Goal: Task Accomplishment & Management: Complete application form

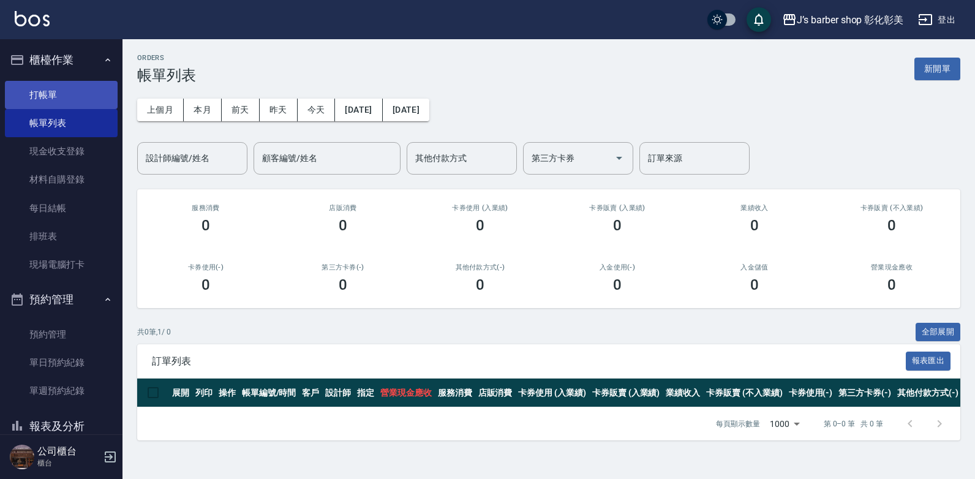
click at [36, 95] on link "打帳單" at bounding box center [61, 95] width 113 height 28
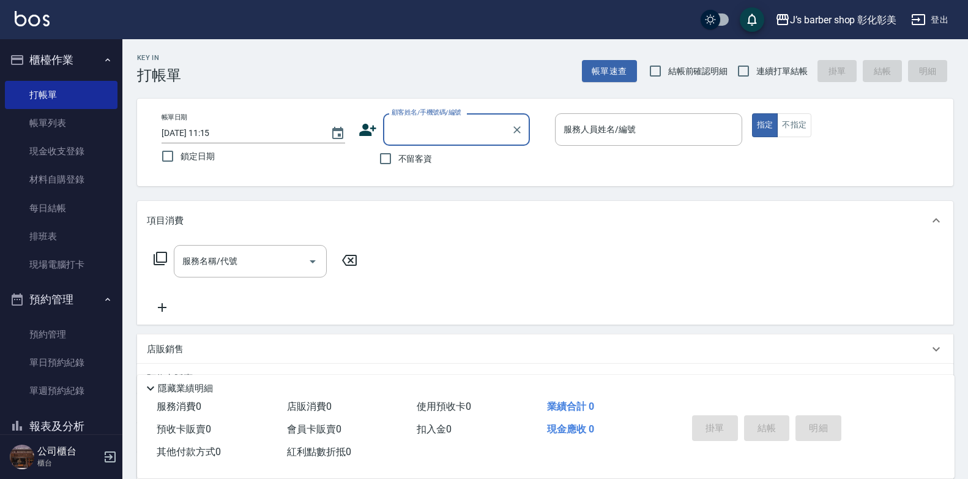
click at [212, 129] on input "[DATE] 11:15" at bounding box center [240, 133] width 157 height 20
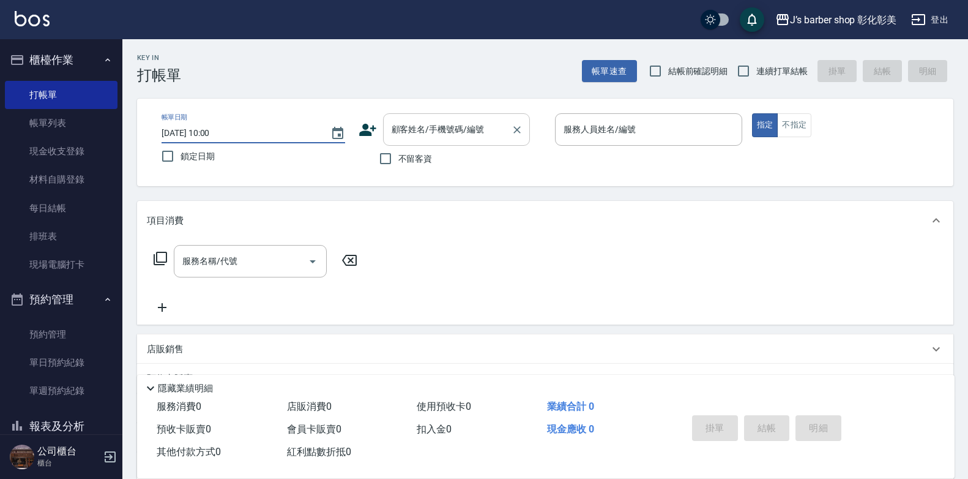
type input "[DATE] 10:00"
click at [424, 122] on input "顧客姓名/手機號碼/編號" at bounding box center [448, 129] width 118 height 21
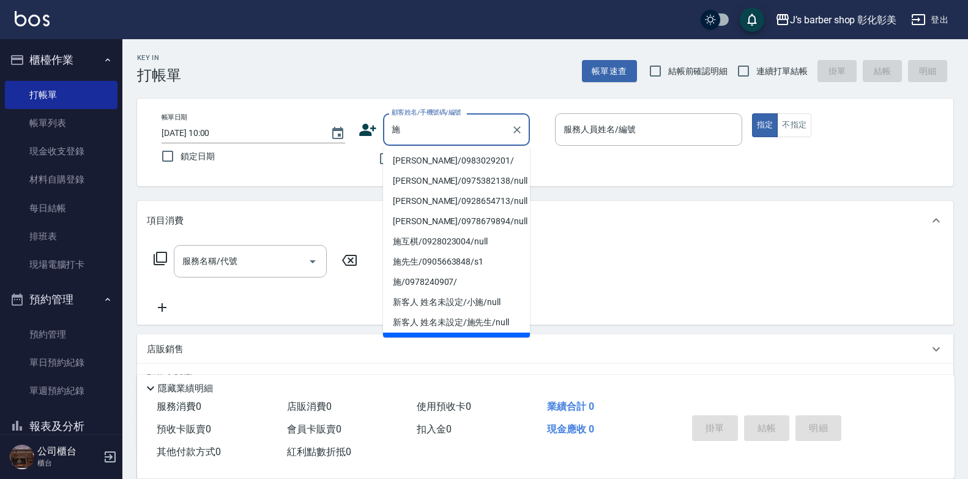
click at [471, 162] on li "[PERSON_NAME]/0983029201/" at bounding box center [456, 161] width 147 height 20
type input "[PERSON_NAME]/0983029201/"
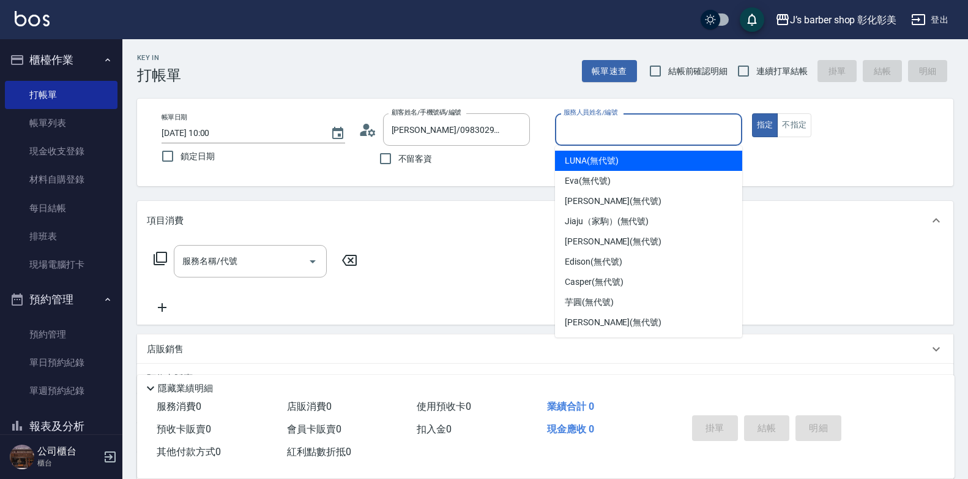
click at [577, 130] on input "服務人員姓名/編號" at bounding box center [649, 129] width 176 height 21
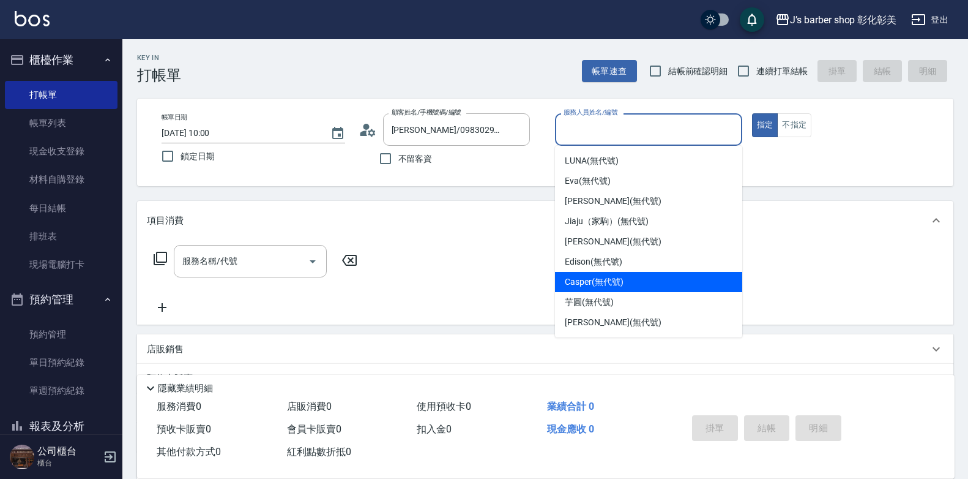
click at [670, 283] on div "Casper (無代號)" at bounding box center [648, 282] width 187 height 20
type input "Casper(無代號)"
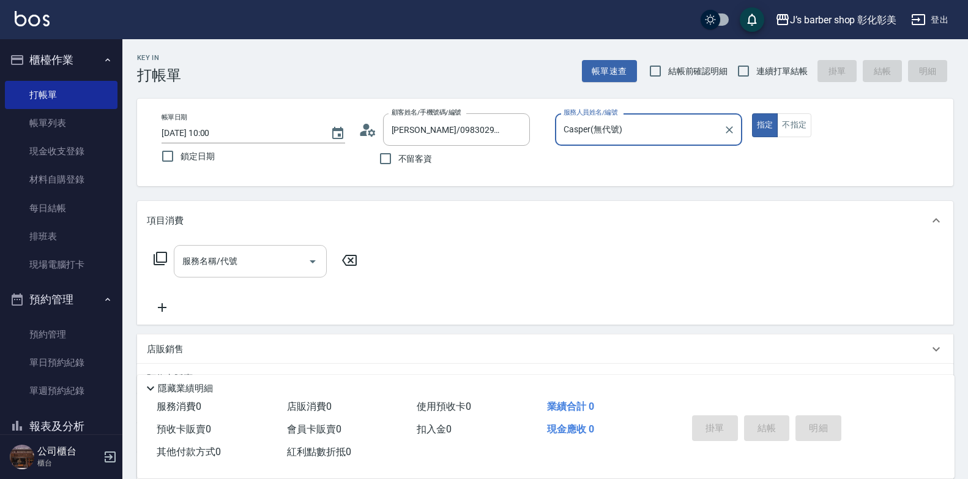
click at [257, 275] on div "服務名稱/代號" at bounding box center [250, 261] width 153 height 32
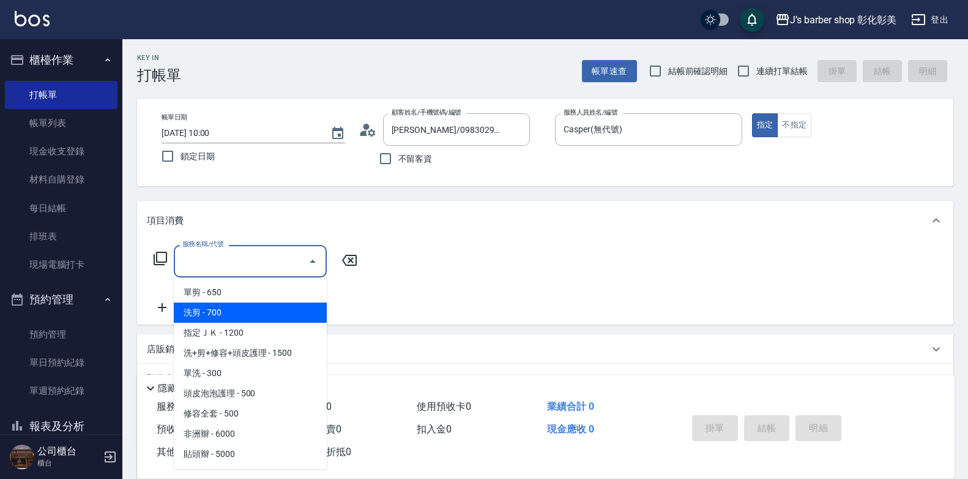
click at [250, 304] on span "洗剪 - 700" at bounding box center [250, 312] width 153 height 20
type input "洗剪(101)"
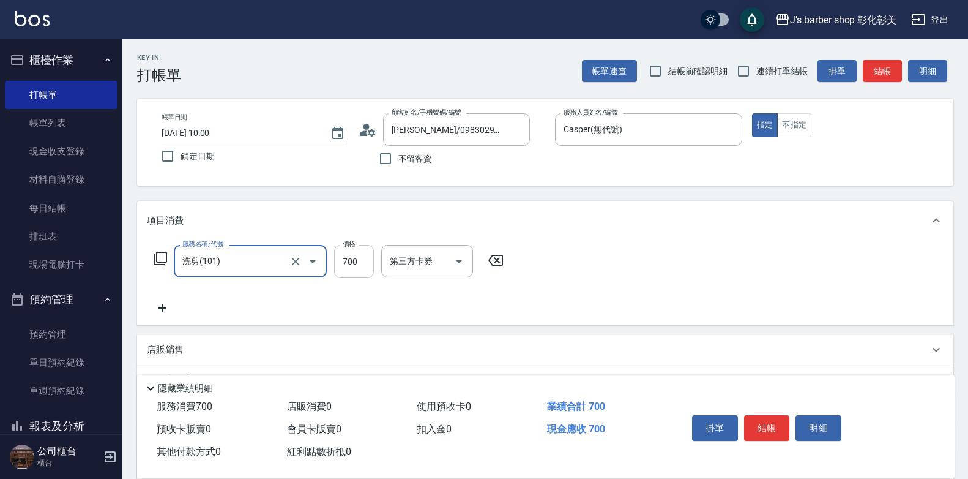
click at [346, 261] on input "700" at bounding box center [354, 261] width 40 height 33
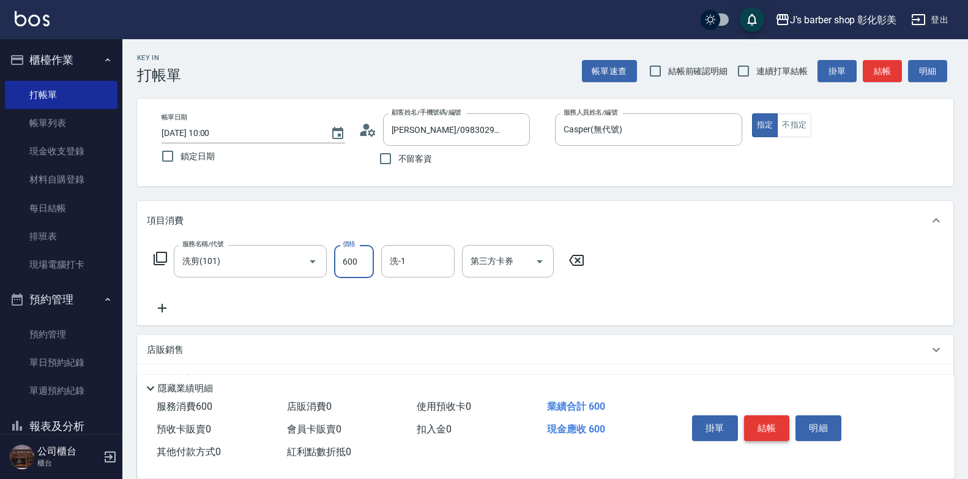
type input "600"
click at [763, 423] on button "結帳" at bounding box center [767, 428] width 46 height 26
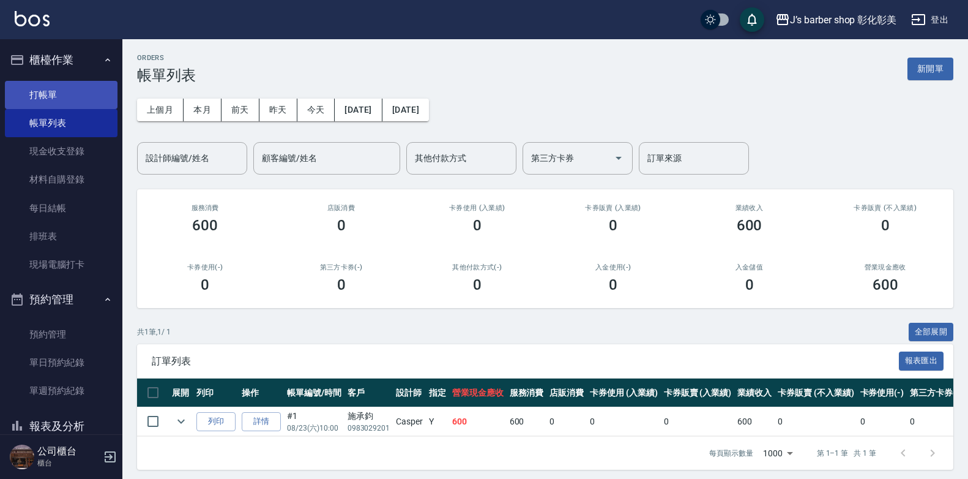
click at [53, 85] on link "打帳單" at bounding box center [61, 95] width 113 height 28
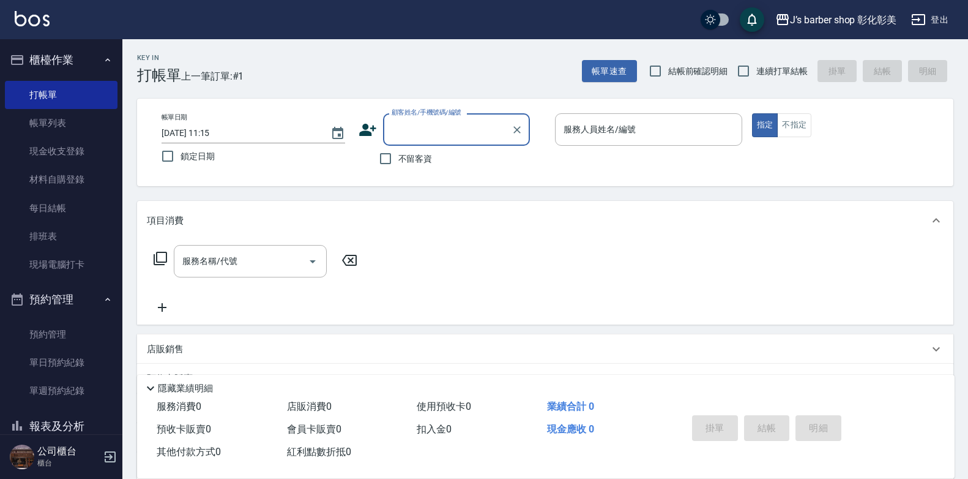
click at [215, 130] on input "[DATE] 11:15" at bounding box center [240, 133] width 157 height 20
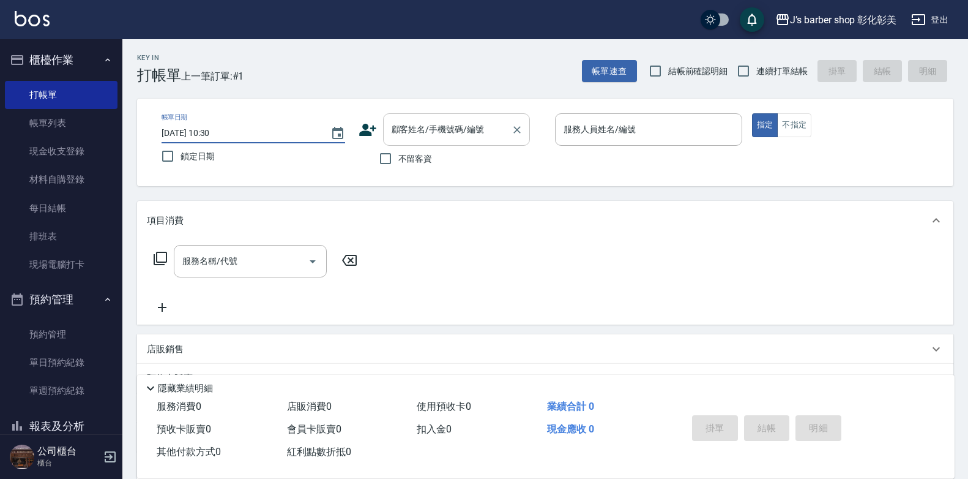
type input "[DATE] 10:30"
click at [491, 130] on input "顧客姓名/手機號碼/編號" at bounding box center [448, 129] width 118 height 21
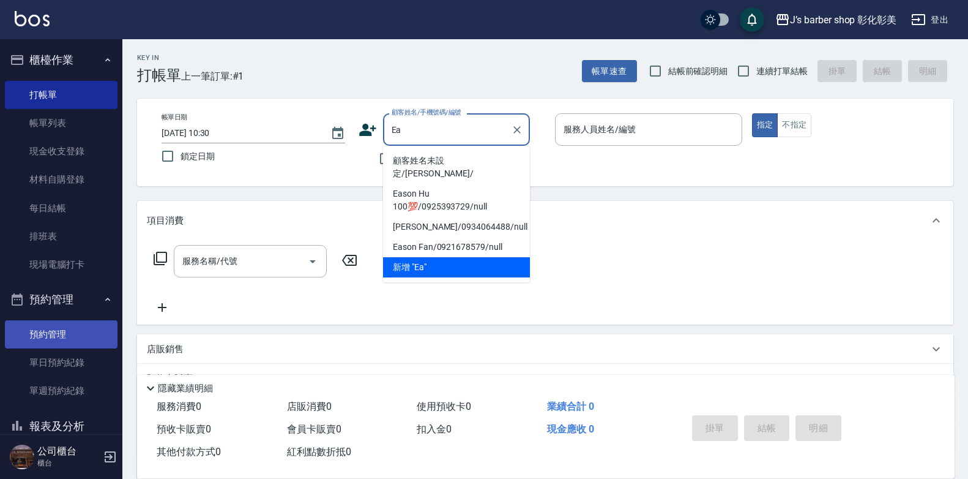
type input "Ea"
click at [57, 337] on link "預約管理" at bounding box center [61, 334] width 113 height 28
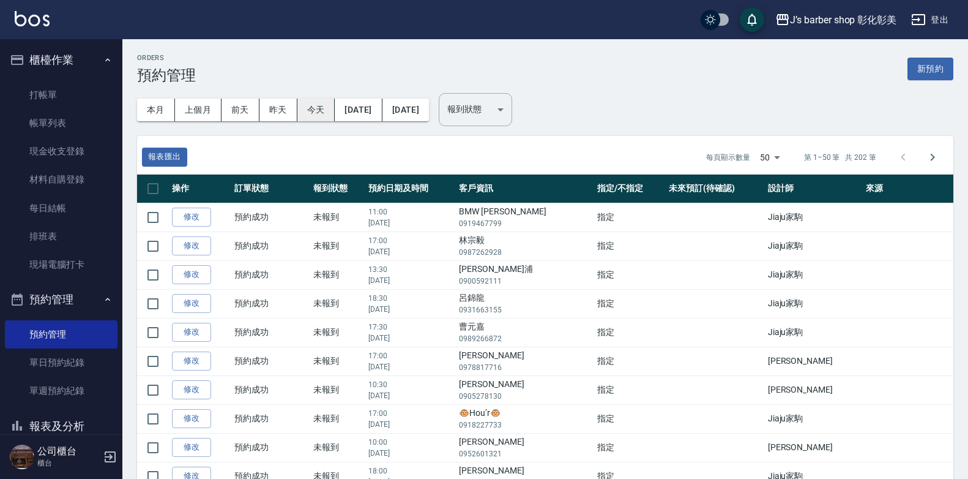
click at [307, 105] on button "今天" at bounding box center [317, 110] width 38 height 23
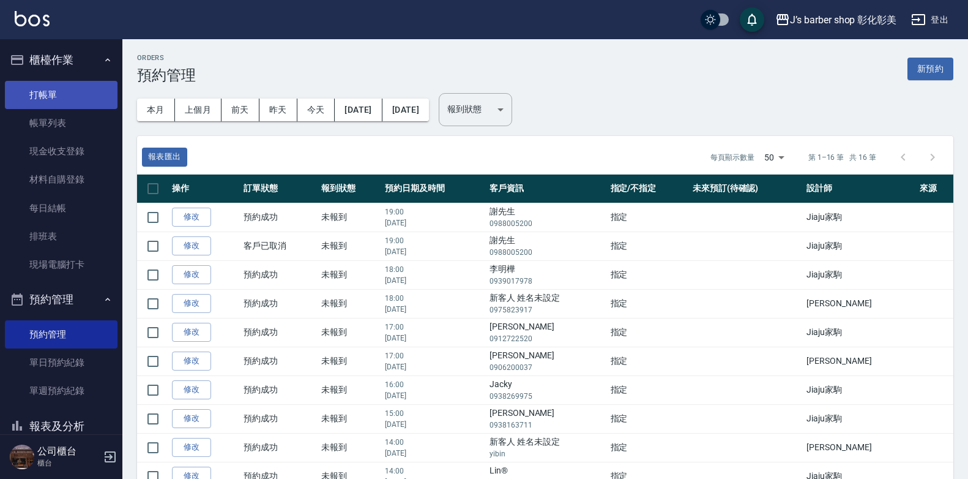
click at [66, 83] on link "打帳單" at bounding box center [61, 95] width 113 height 28
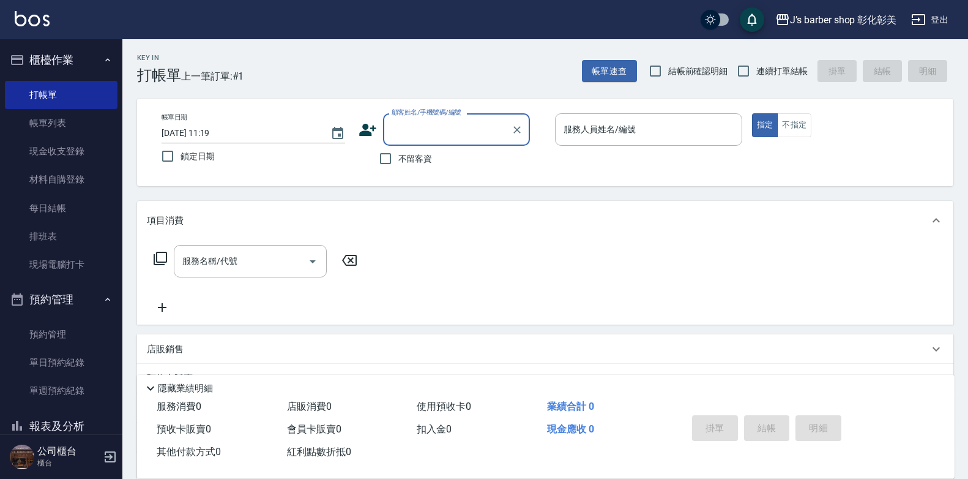
click at [212, 133] on input "[DATE] 11:19" at bounding box center [240, 133] width 157 height 20
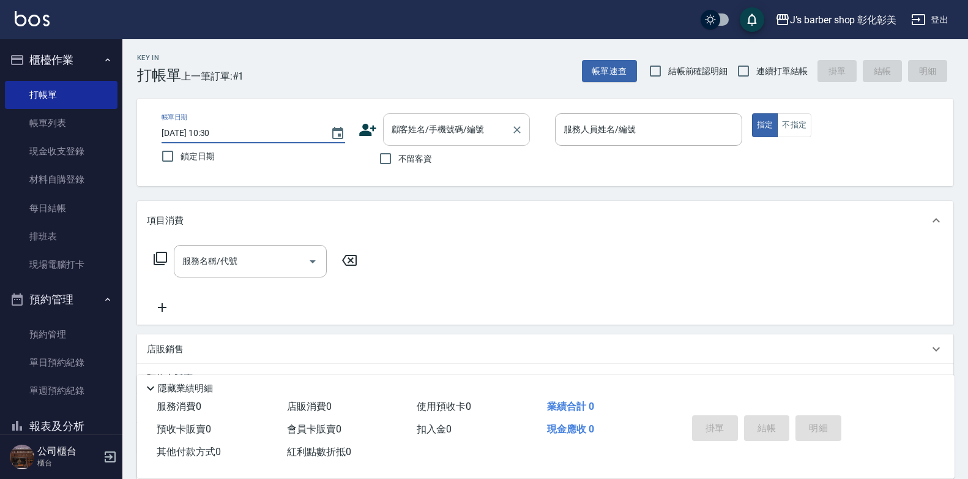
type input "[DATE] 10:30"
click at [440, 127] on div "顧客姓名/手機號碼/編號 顧客姓名/手機號碼/編號" at bounding box center [456, 129] width 147 height 32
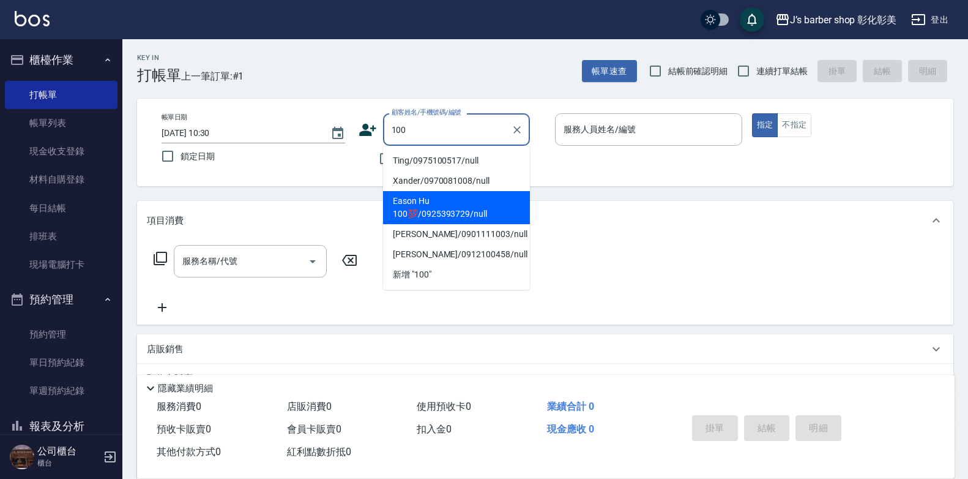
click at [496, 211] on li "Eason Hu 100💯/0925393729/null" at bounding box center [456, 207] width 147 height 33
type input "Eason Hu 100💯/0925393729/null"
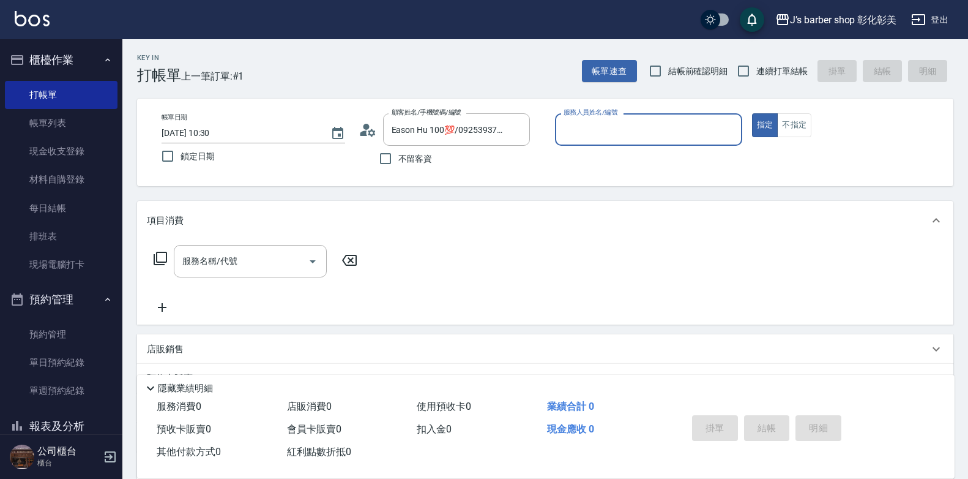
click at [604, 133] on input "服務人員姓名/編號" at bounding box center [649, 129] width 176 height 21
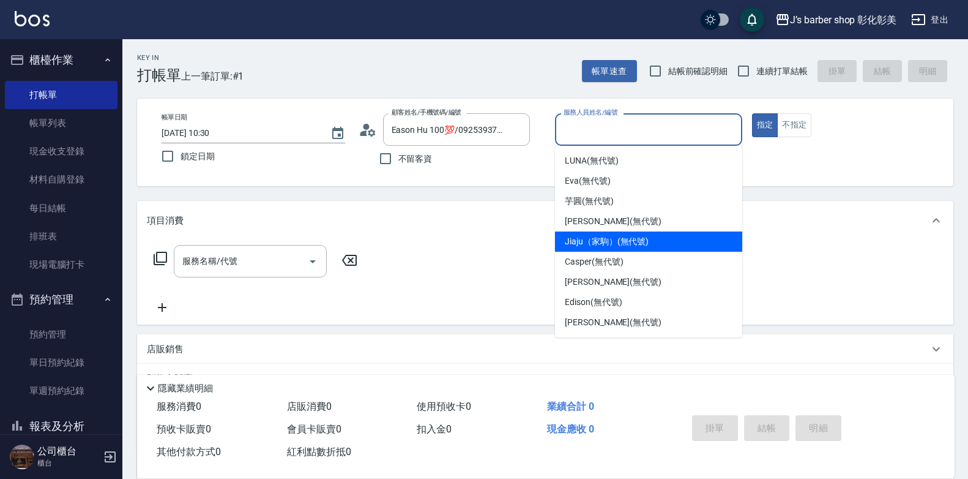
click at [596, 241] on span "Jiaju（家駒） (無代號)" at bounding box center [607, 241] width 84 height 13
type input "Jiaju（家駒）(無代號)"
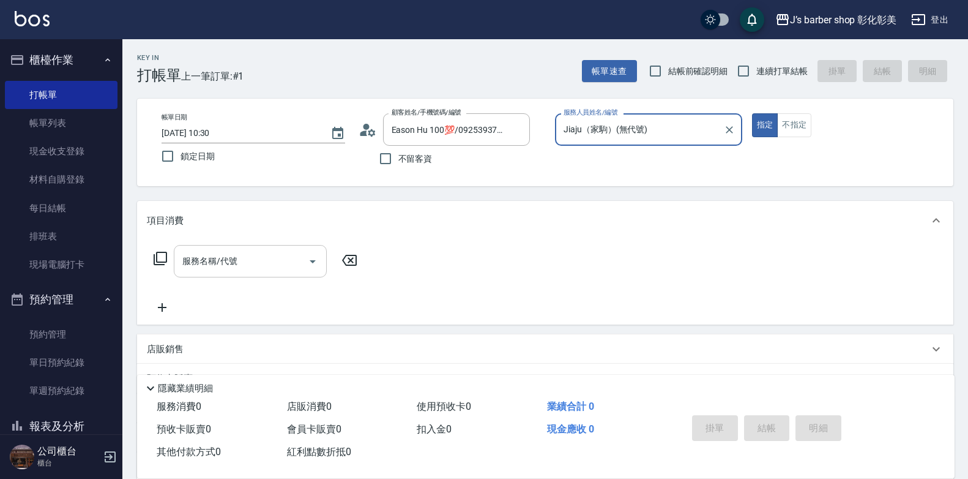
click at [217, 252] on input "服務名稱/代號" at bounding box center [241, 260] width 124 height 21
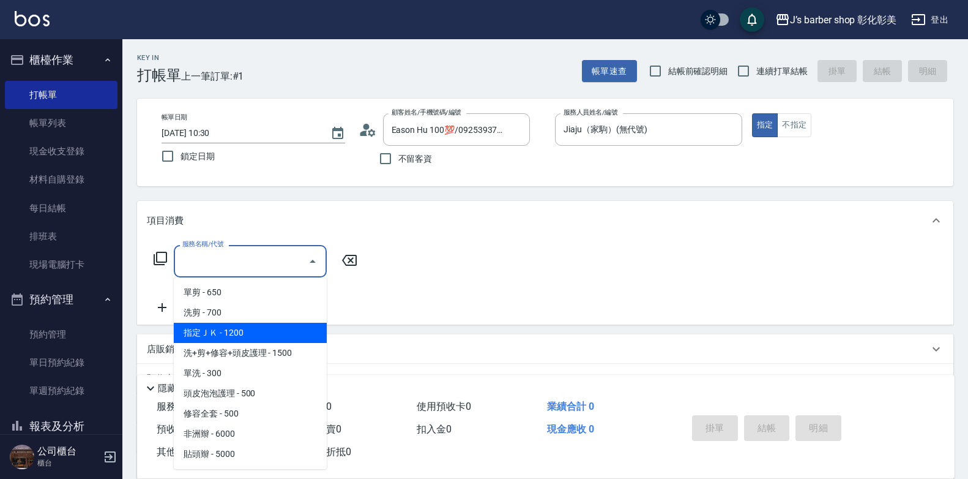
click at [264, 330] on span "指定ＪＫ - 1200" at bounding box center [250, 333] width 153 height 20
type input "指定ＪＫ(102)"
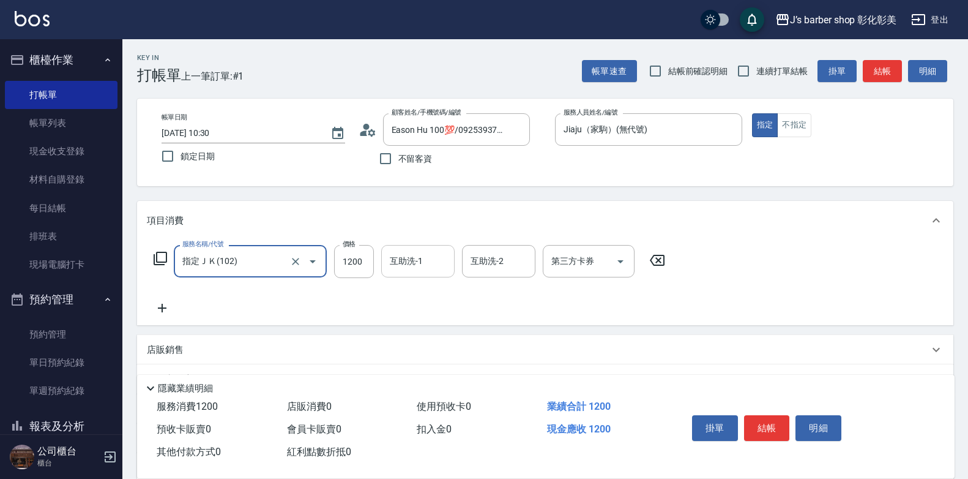
click at [423, 261] on input "互助洗-1" at bounding box center [418, 260] width 62 height 21
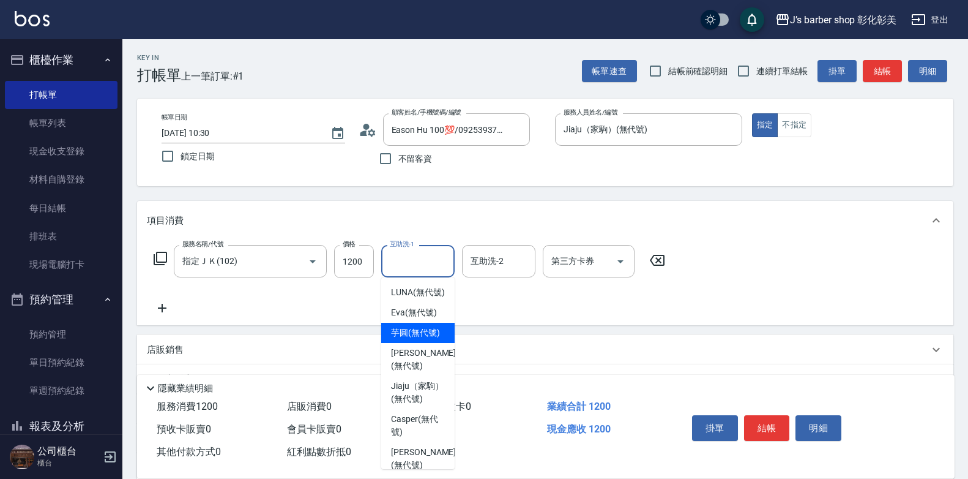
click at [428, 339] on span "芋圓 (無代號)" at bounding box center [415, 332] width 49 height 13
type input "芋圓(無代號)"
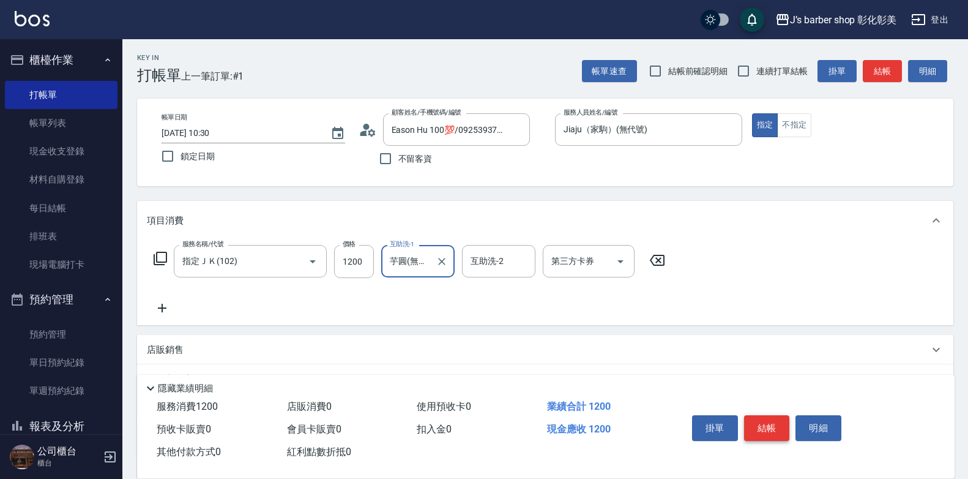
click at [771, 418] on button "結帳" at bounding box center [767, 428] width 46 height 26
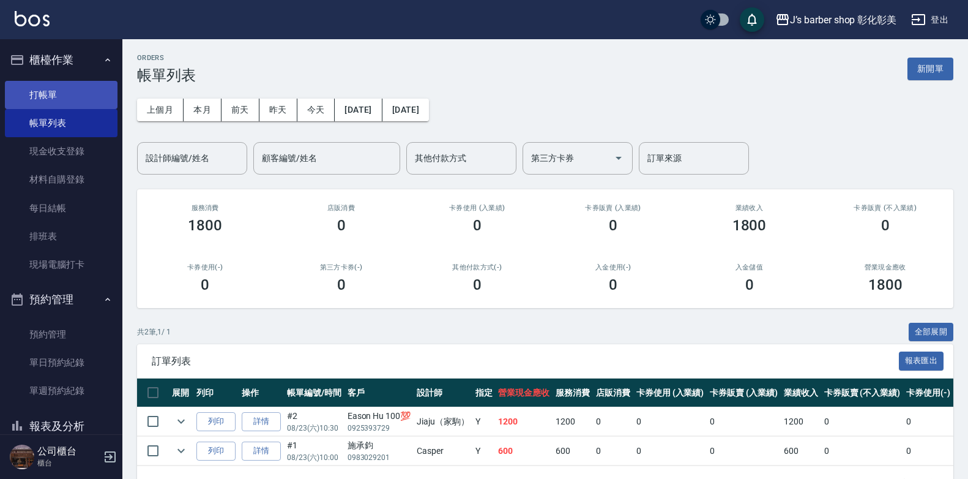
click at [93, 93] on link "打帳單" at bounding box center [61, 95] width 113 height 28
